Goal: Check status: Check status

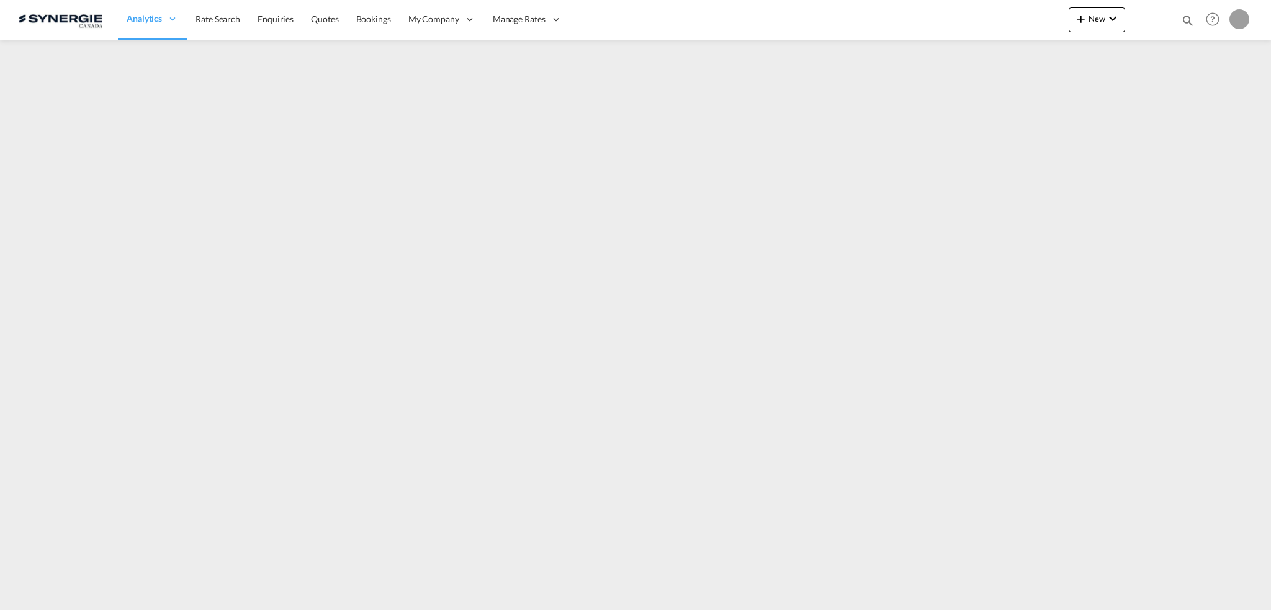
click at [1182, 21] on md-icon "icon-magnify" at bounding box center [1188, 21] width 14 height 14
click at [999, 23] on select "Bookings Quotes Enquiries" at bounding box center [990, 20] width 59 height 22
select select "Quotes"
click at [961, 9] on select "Bookings Quotes Enquiries" at bounding box center [990, 20] width 59 height 22
click at [1063, 14] on input at bounding box center [1095, 20] width 155 height 22
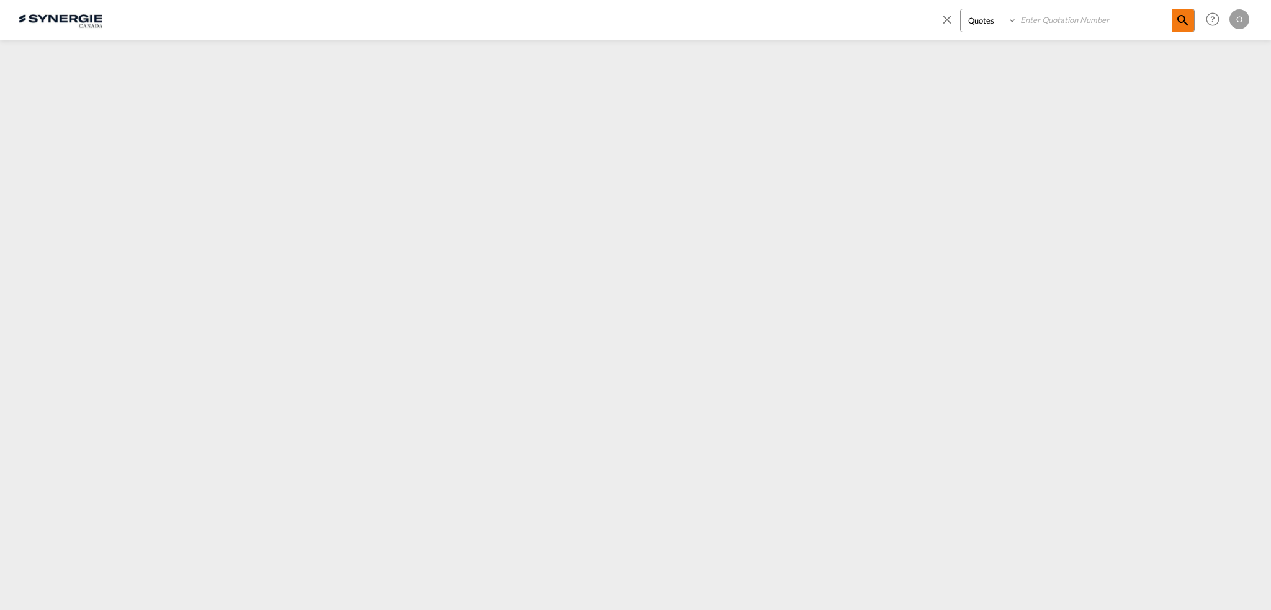
paste input "SYC000014602"
type input "SYC000014602"
click at [1186, 16] on md-icon "icon-magnify" at bounding box center [1183, 20] width 15 height 15
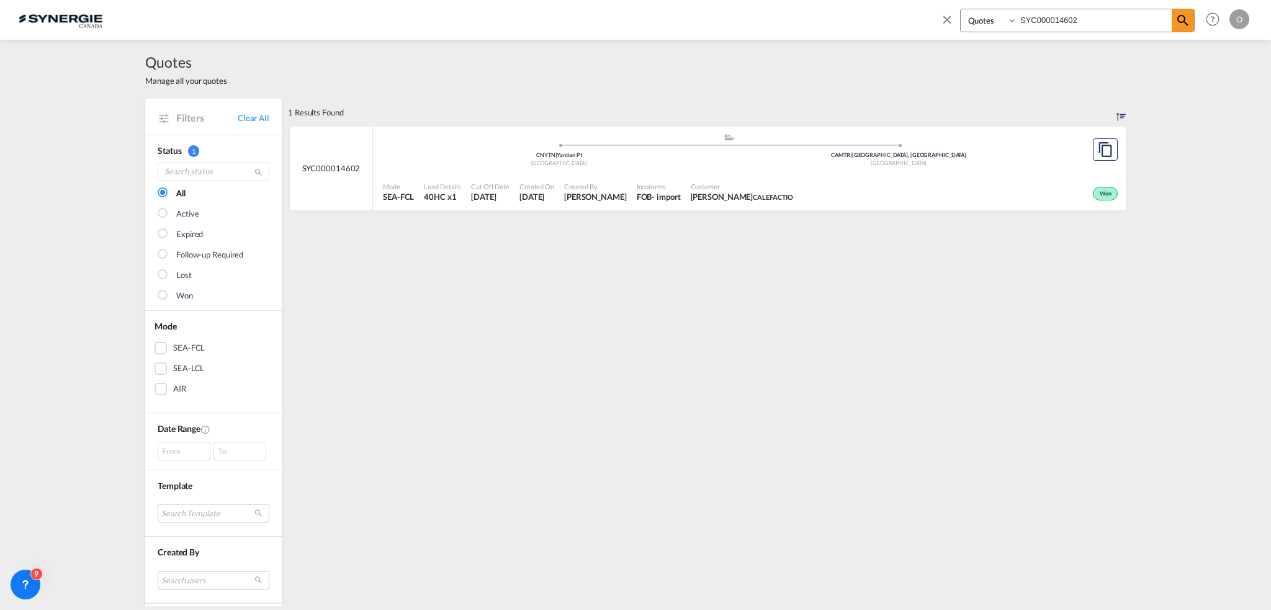
click at [623, 192] on span "[PERSON_NAME]" at bounding box center [595, 196] width 63 height 11
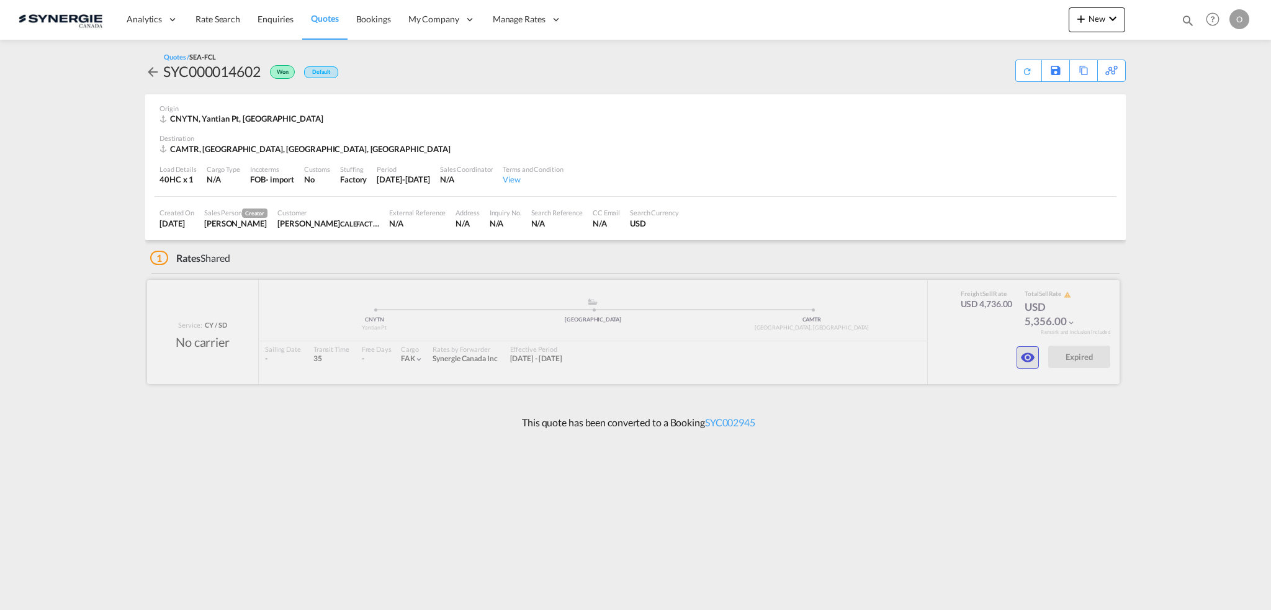
click at [1029, 354] on md-icon "icon-eye" at bounding box center [1028, 357] width 15 height 15
